Goal: Task Accomplishment & Management: Manage account settings

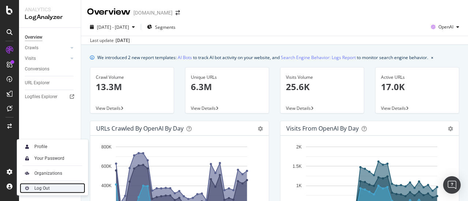
click at [39, 186] on div "Log Out" at bounding box center [41, 189] width 15 height 6
